Goal: Task Accomplishment & Management: Complete application form

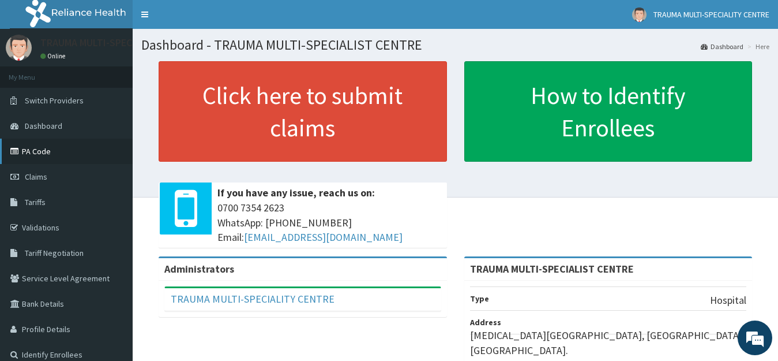
click at [42, 152] on link "PA Code" at bounding box center [66, 150] width 133 height 25
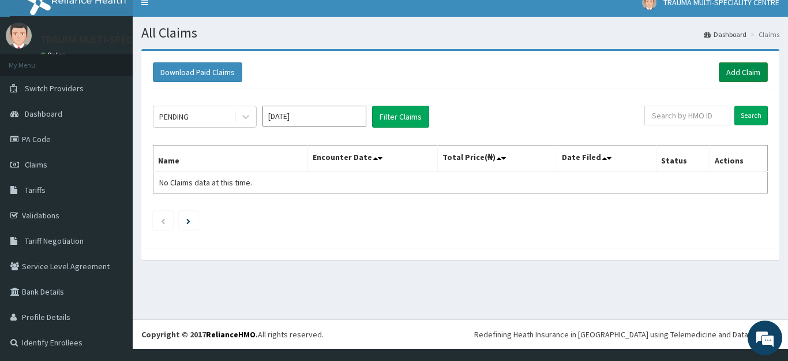
click at [735, 70] on link "Add Claim" at bounding box center [743, 72] width 49 height 20
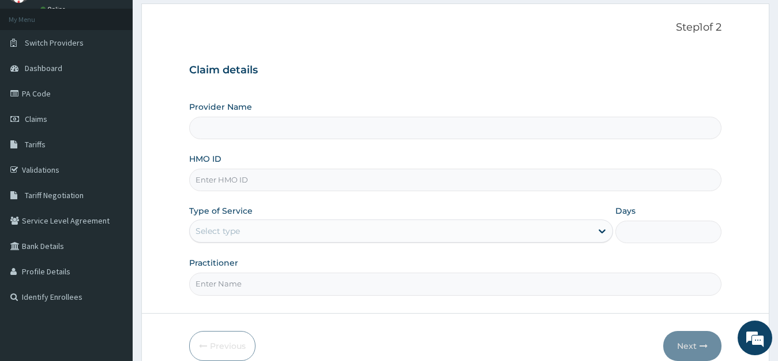
type input "TRAUMA MULTI-SPECIALIST CENTRE"
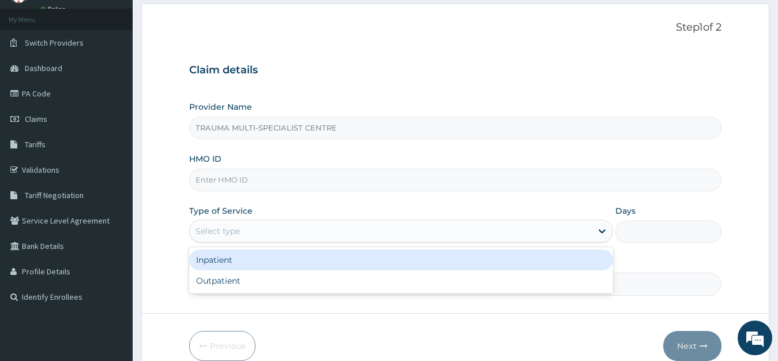
click at [241, 229] on div "Select type" at bounding box center [391, 231] width 403 height 18
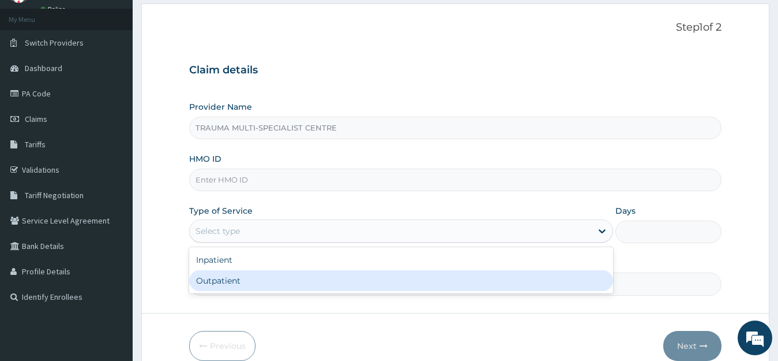
click at [238, 277] on div "Outpatient" at bounding box center [401, 280] width 425 height 21
type input "1"
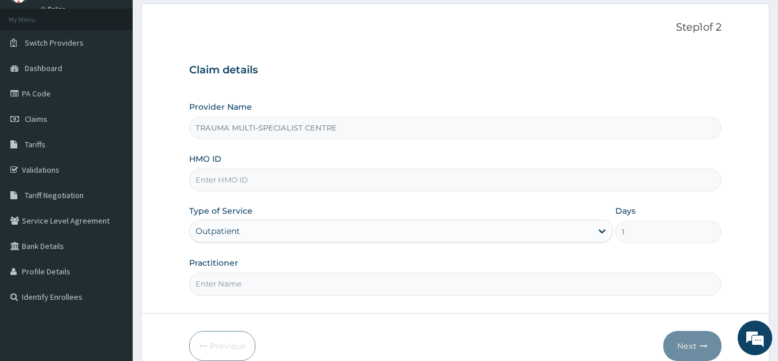
click at [246, 178] on input "HMO ID" at bounding box center [455, 179] width 533 height 22
type input "ubp/10250/d"
click at [223, 286] on input "Practitioner" at bounding box center [455, 283] width 533 height 22
type input "gg"
click at [682, 343] on button "Next" at bounding box center [692, 346] width 58 height 30
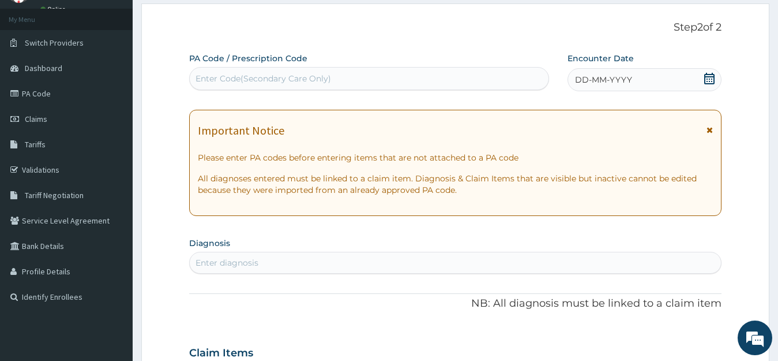
click at [251, 261] on div "Enter diagnosis" at bounding box center [227, 263] width 63 height 12
type input "malari"
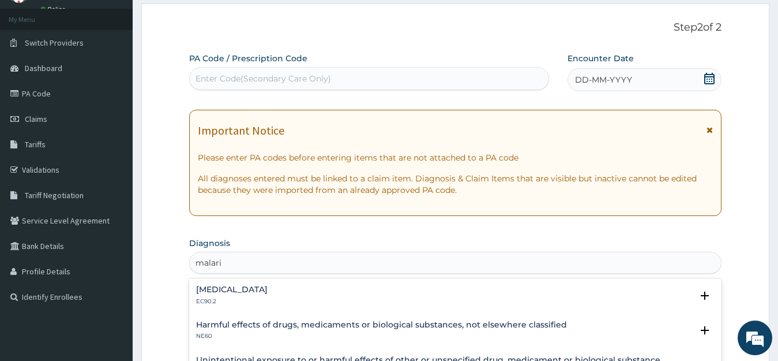
click at [227, 287] on h4 "Drug-induced pruritus" at bounding box center [232, 289] width 72 height 9
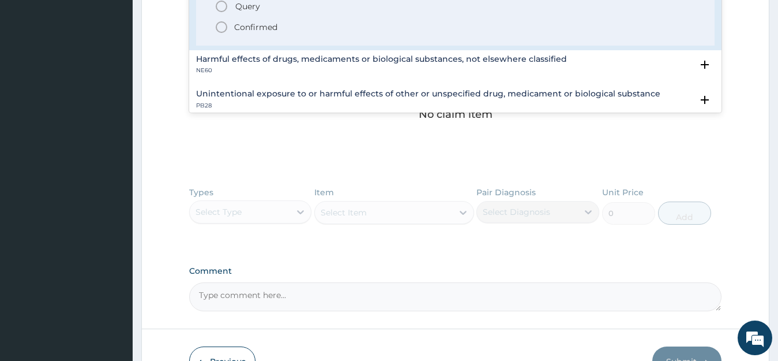
scroll to position [404, 0]
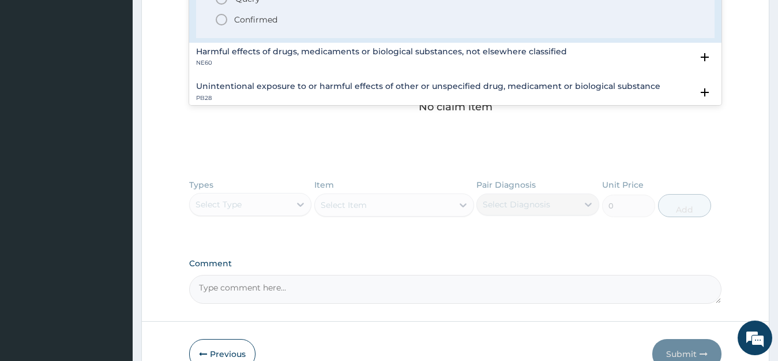
click at [257, 19] on p "Confirmed" at bounding box center [255, 20] width 43 height 12
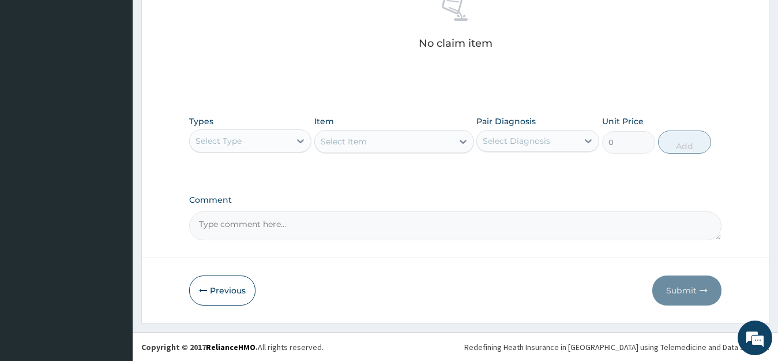
scroll to position [471, 0]
click at [290, 144] on div "Select Type" at bounding box center [240, 140] width 101 height 18
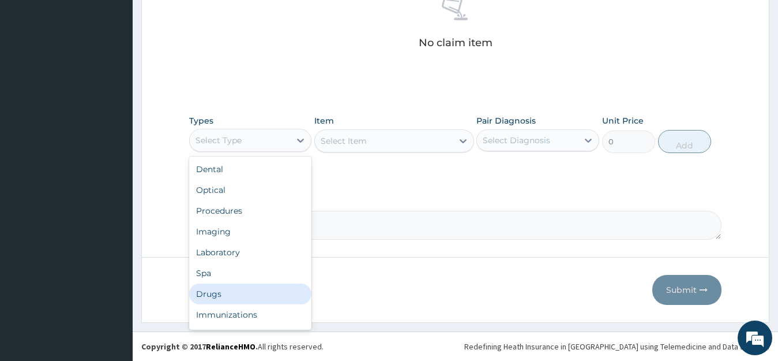
drag, startPoint x: 218, startPoint y: 293, endPoint x: 355, endPoint y: 177, distance: 179.6
click at [220, 290] on div "Drugs" at bounding box center [250, 293] width 123 height 21
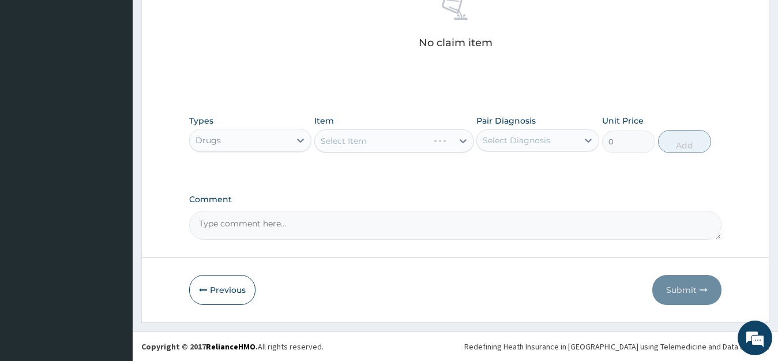
click at [403, 144] on div "Select Item" at bounding box center [394, 140] width 160 height 23
click at [403, 143] on div "Select Item" at bounding box center [394, 140] width 160 height 23
click at [411, 142] on div "Select Item" at bounding box center [394, 140] width 160 height 23
click at [411, 142] on div "Select Item" at bounding box center [384, 141] width 138 height 18
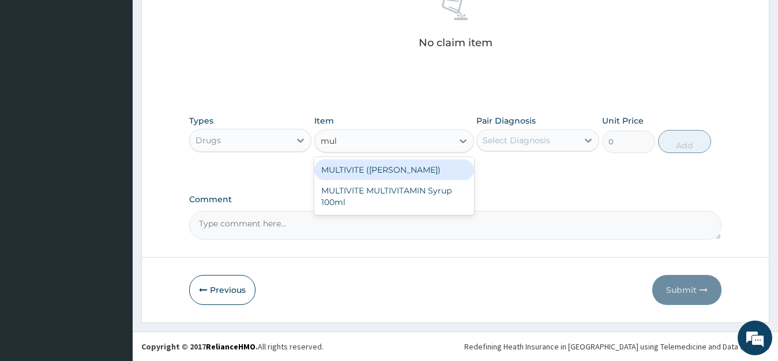
type input "mult"
click at [394, 170] on div "MULTIVITE (EVANS)" at bounding box center [394, 169] width 160 height 21
type input "23.65"
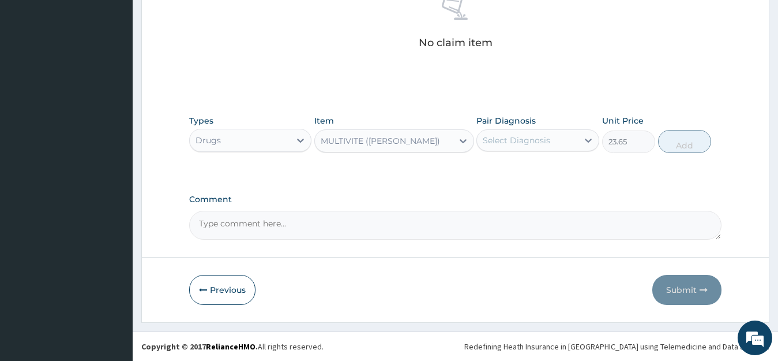
click at [434, 141] on div "MULTIVITE (EVANS)" at bounding box center [384, 141] width 138 height 18
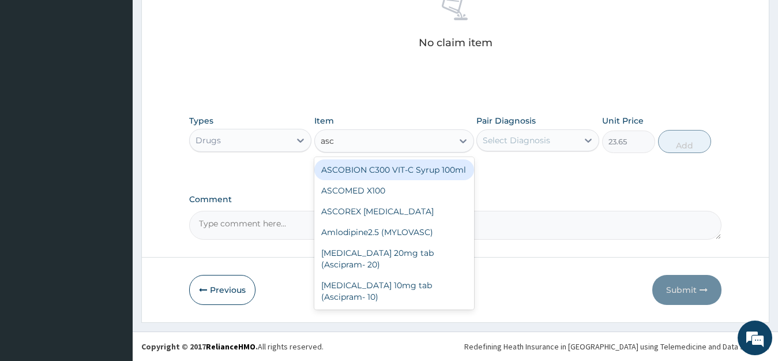
type input "asco"
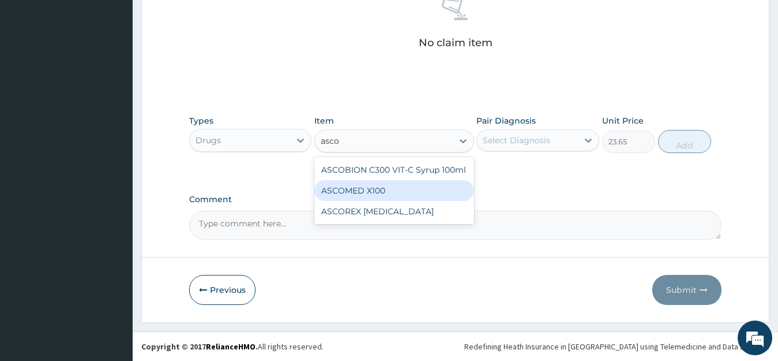
click at [373, 192] on div "ASCOMED X100" at bounding box center [394, 190] width 160 height 21
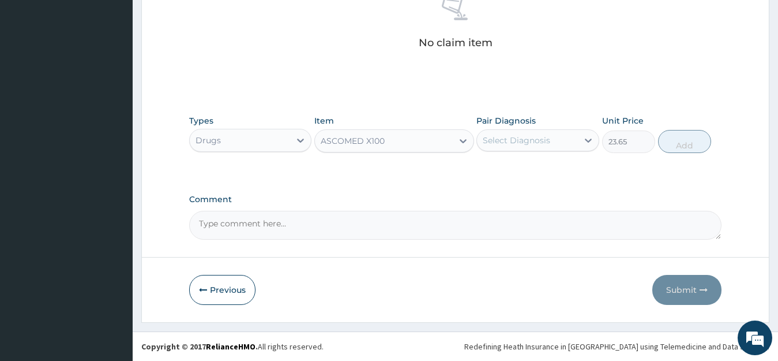
click at [393, 140] on div "ASCOMED X100" at bounding box center [384, 141] width 138 height 18
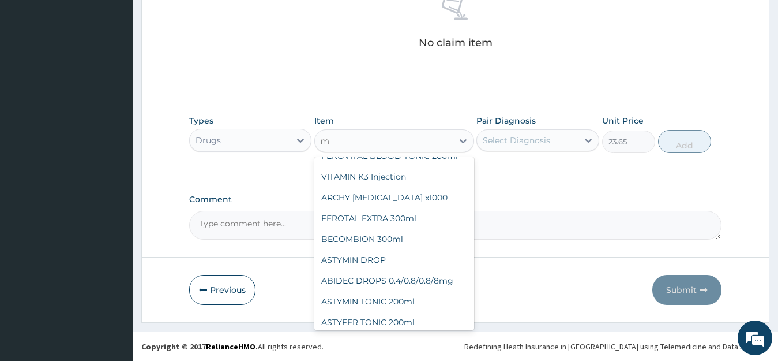
scroll to position [0, 0]
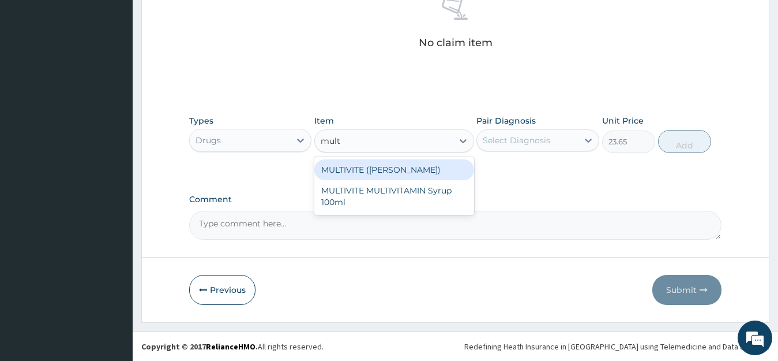
type input "multi"
click at [385, 170] on div "MULTIVITE (EVANS)" at bounding box center [394, 169] width 160 height 21
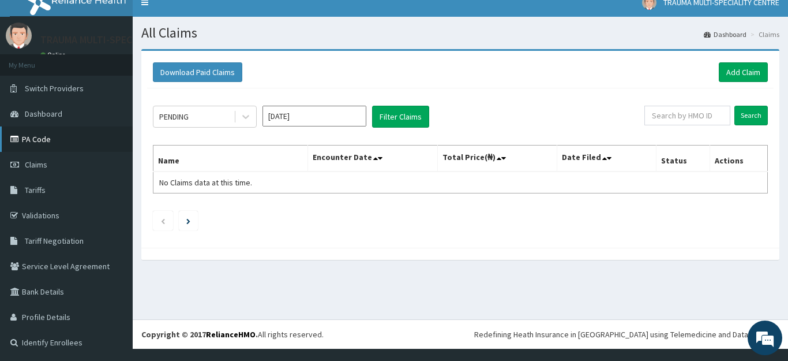
click at [35, 136] on link "PA Code" at bounding box center [66, 138] width 133 height 25
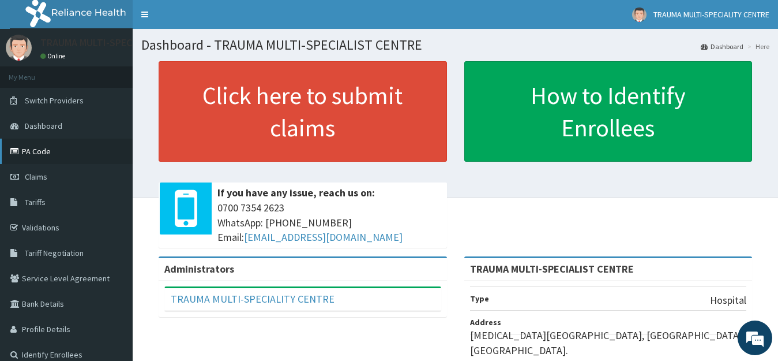
click at [27, 153] on link "PA Code" at bounding box center [66, 150] width 133 height 25
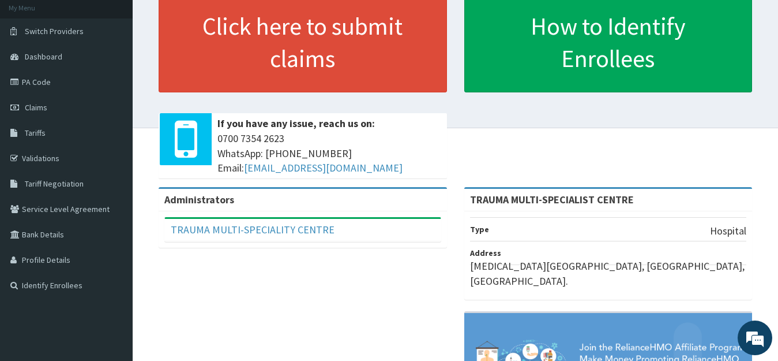
scroll to position [58, 0]
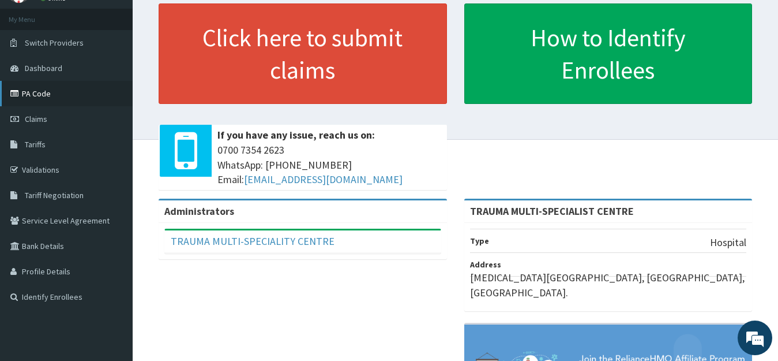
click at [39, 94] on link "PA Code" at bounding box center [66, 93] width 133 height 25
